Goal: Find specific page/section: Find specific page/section

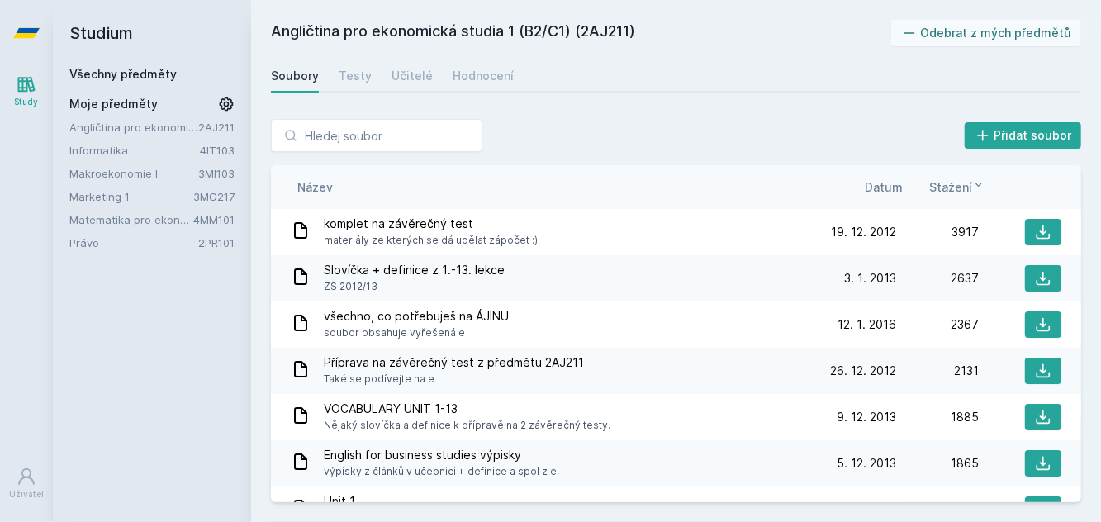
click at [122, 241] on link "Právo" at bounding box center [133, 243] width 129 height 17
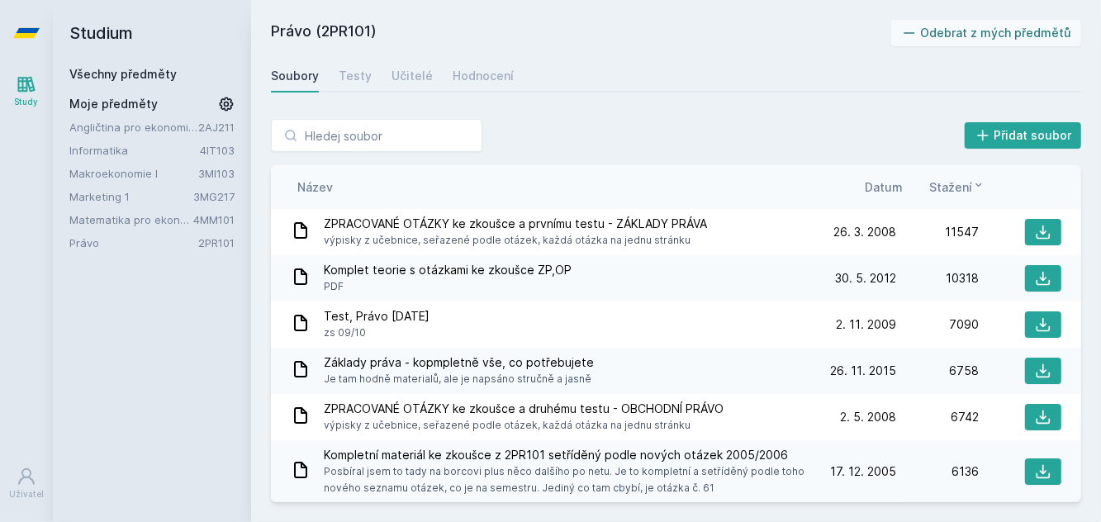
click at [890, 179] on span "Datum" at bounding box center [884, 186] width 38 height 17
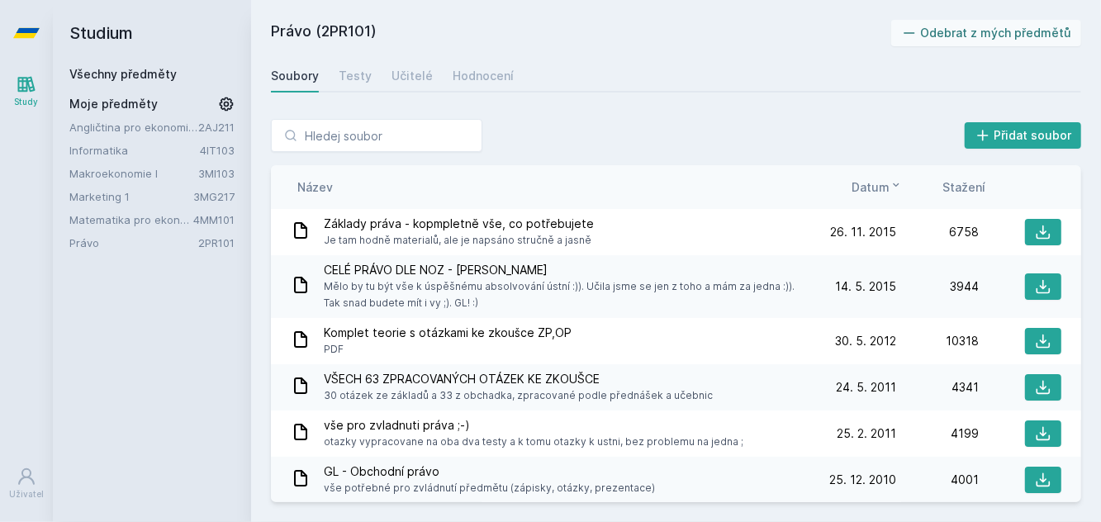
click at [886, 188] on span "Datum" at bounding box center [871, 186] width 38 height 17
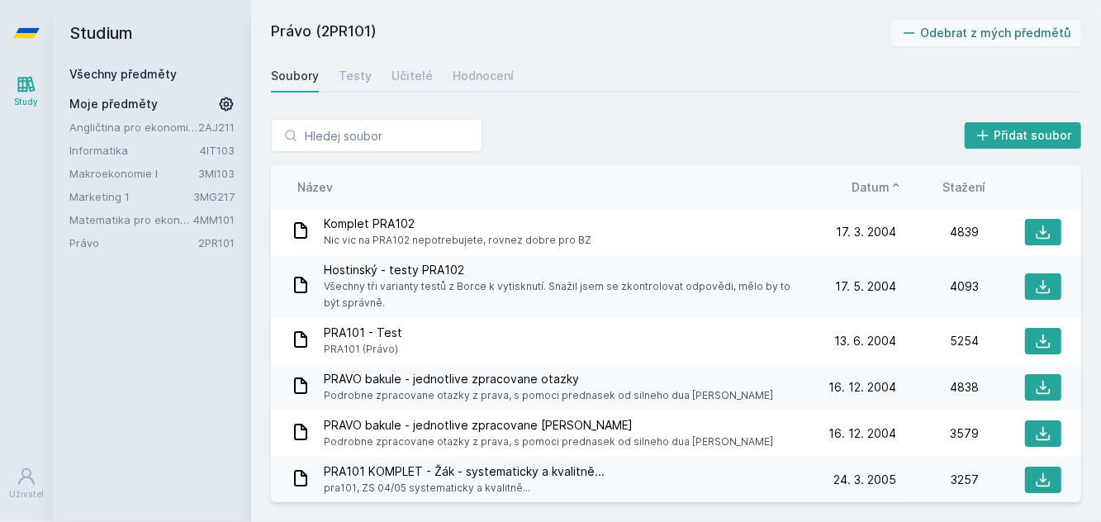
click at [880, 190] on span "Datum" at bounding box center [871, 186] width 38 height 17
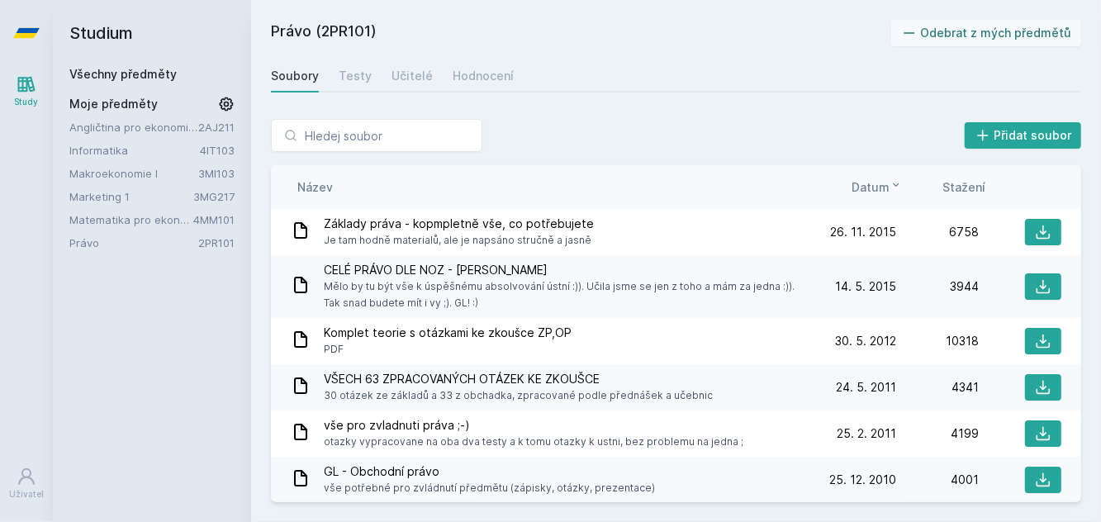
click at [897, 182] on icon at bounding box center [896, 184] width 13 height 13
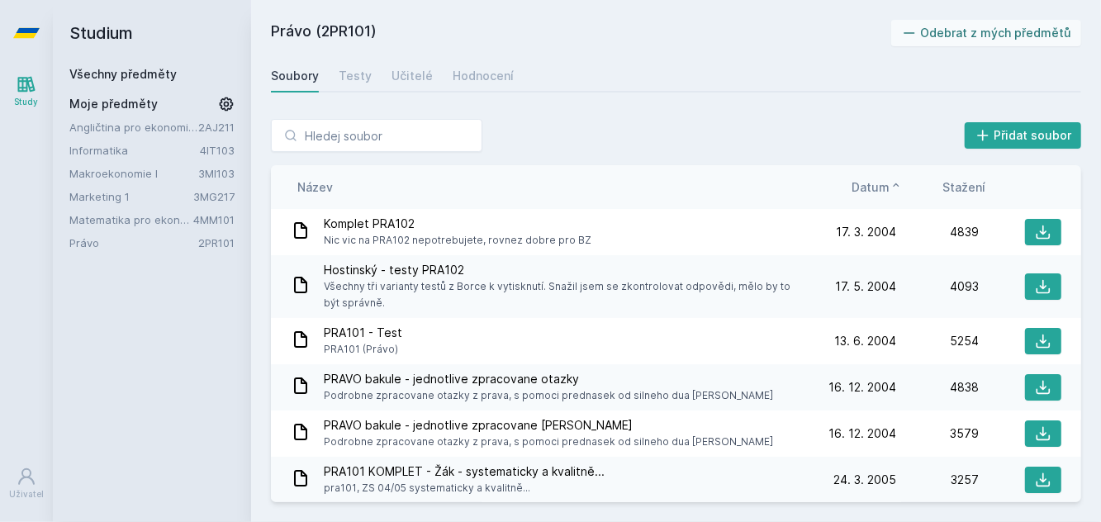
click at [897, 183] on icon at bounding box center [896, 184] width 13 height 13
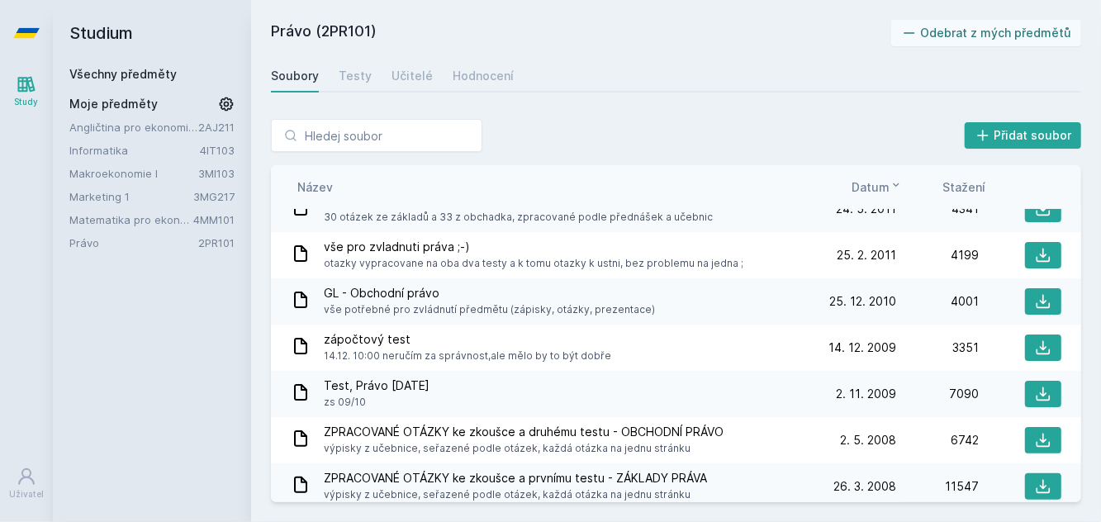
scroll to position [180, 0]
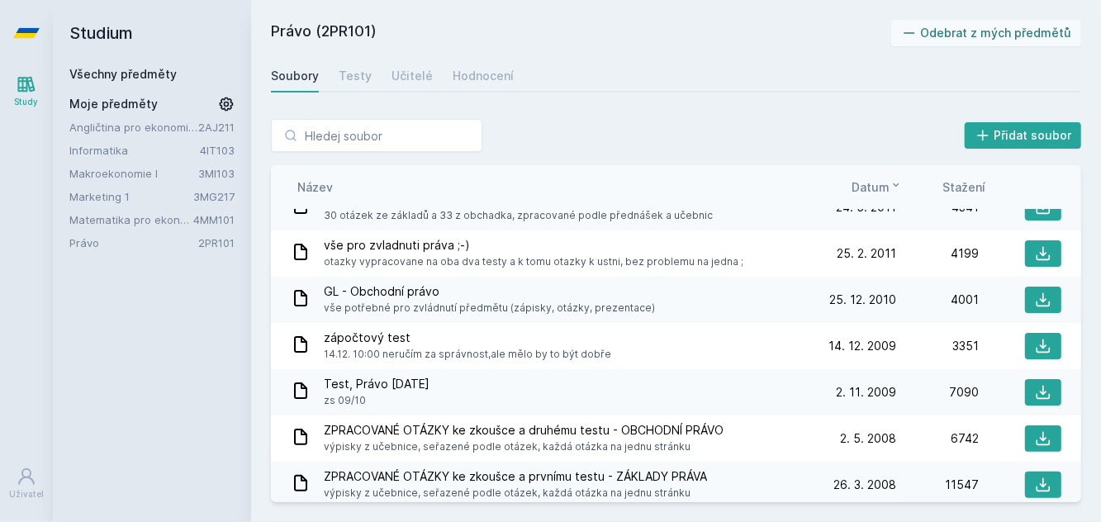
click at [1041, 255] on icon at bounding box center [1043, 253] width 17 height 17
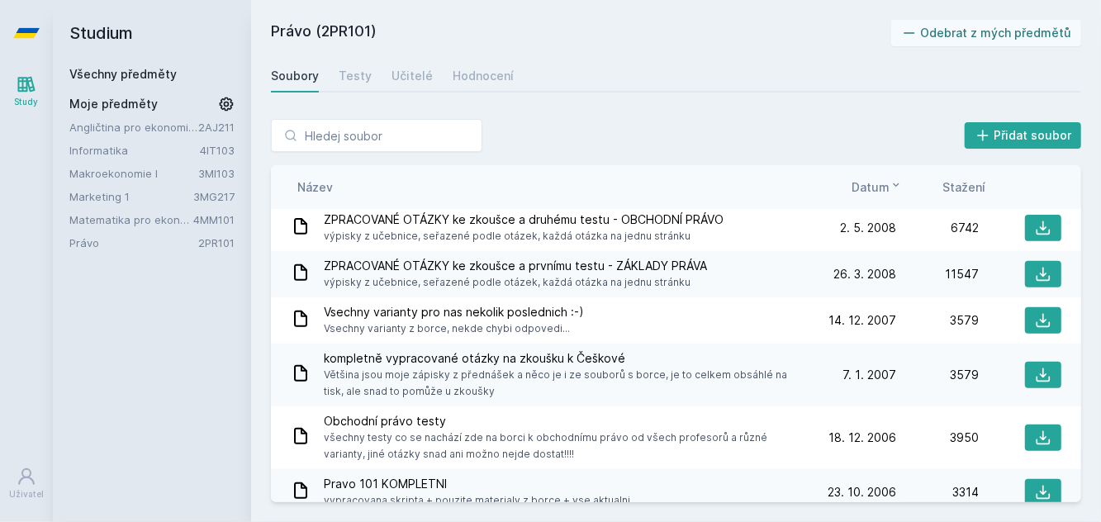
scroll to position [0, 0]
